Goal: Check status: Check status

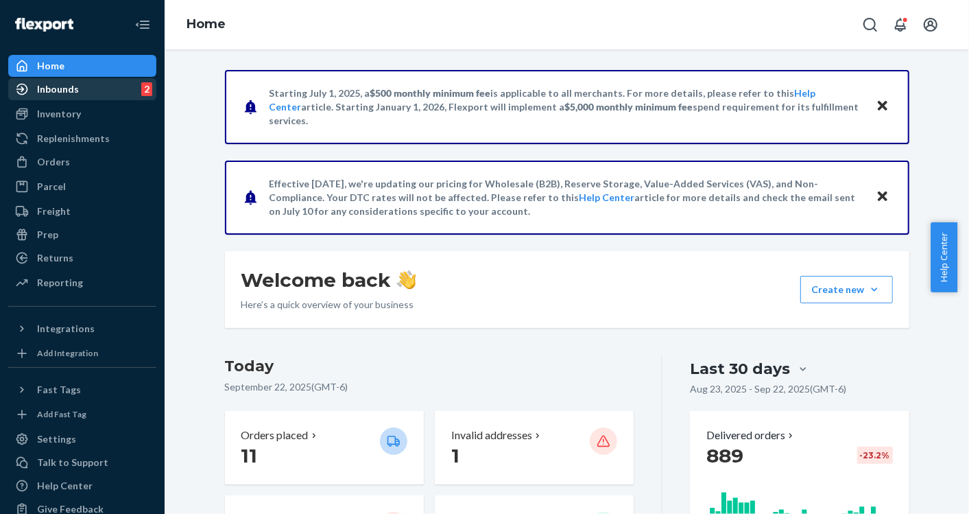
click at [51, 97] on div "Inbounds 2" at bounding box center [82, 89] width 145 height 19
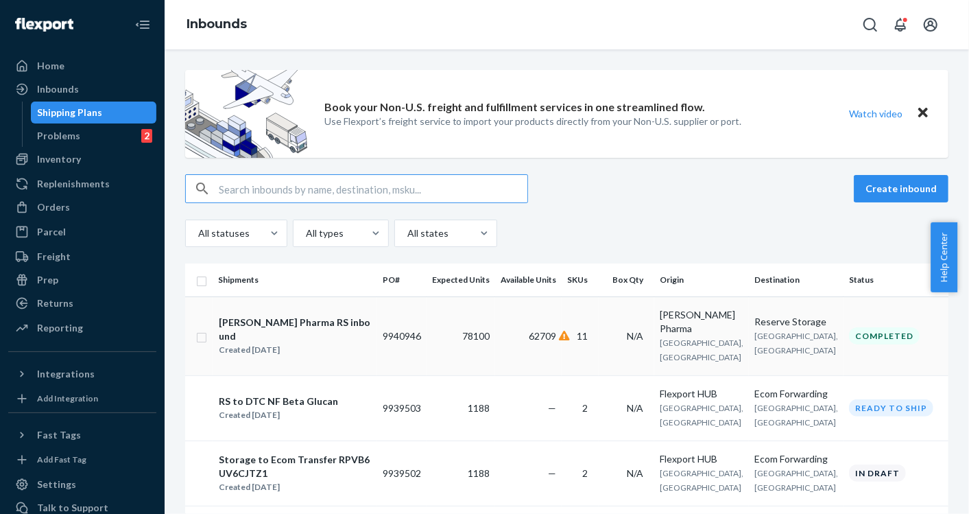
click at [338, 343] on div "Created [DATE]" at bounding box center [295, 350] width 152 height 14
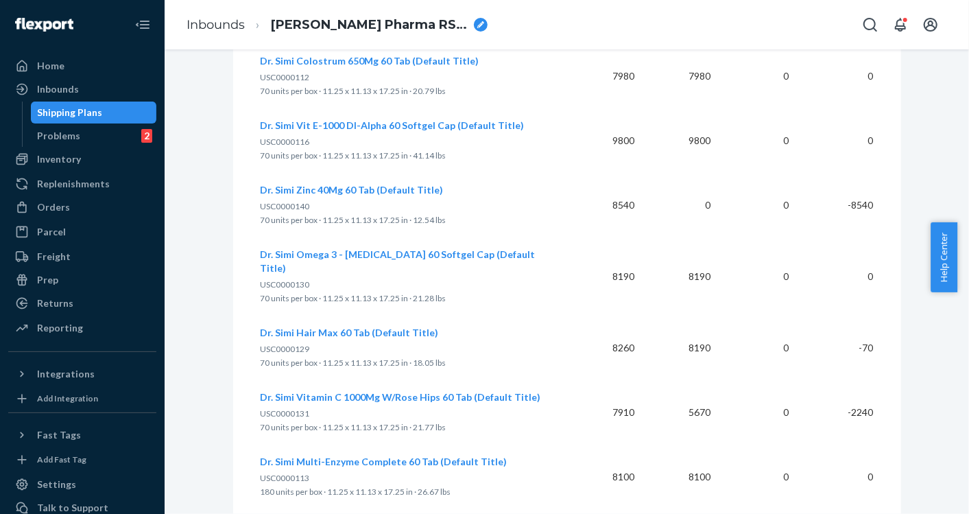
scroll to position [915, 0]
